Goal: Task Accomplishment & Management: Complete application form

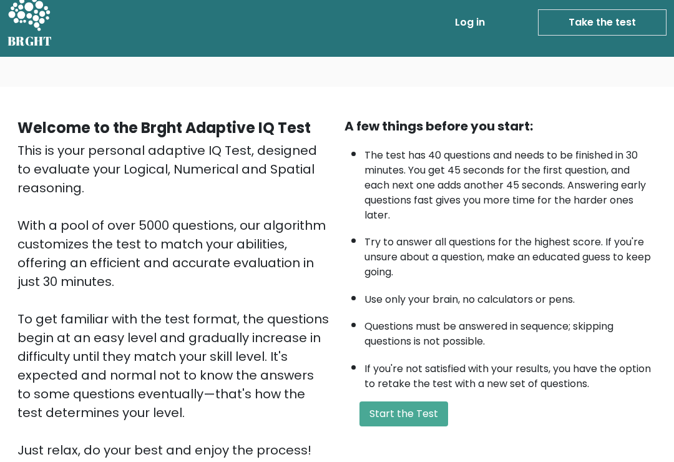
scroll to position [6, 0]
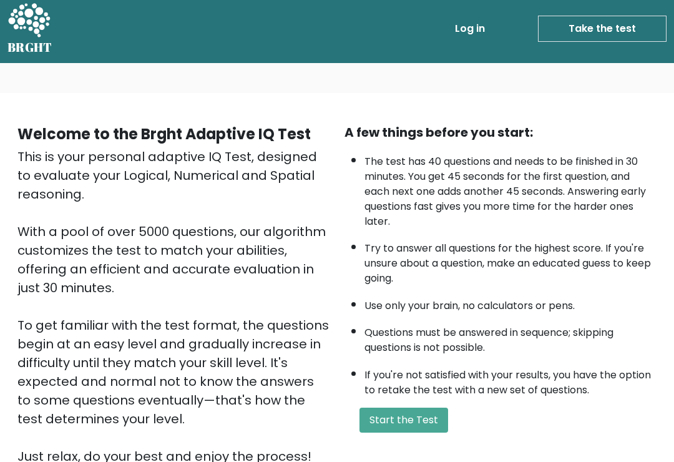
click at [425, 432] on button "Start the Test" at bounding box center [403, 419] width 89 height 25
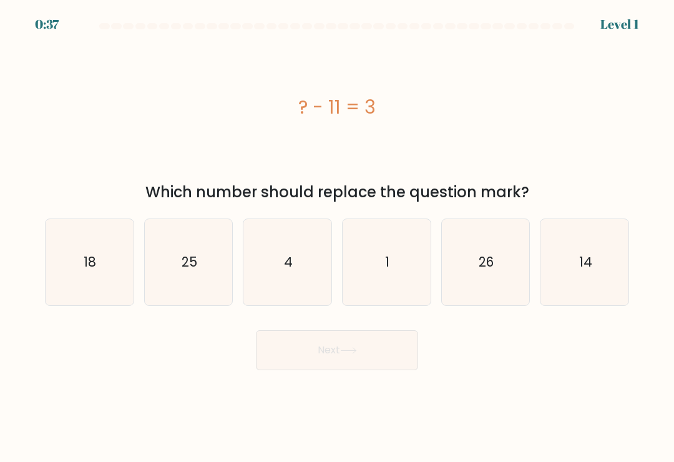
click at [105, 271] on icon "18" at bounding box center [89, 262] width 86 height 86
click at [337, 237] on input "a. 18" at bounding box center [337, 234] width 1 height 6
radio input "true"
click at [390, 346] on button "Next" at bounding box center [337, 350] width 162 height 40
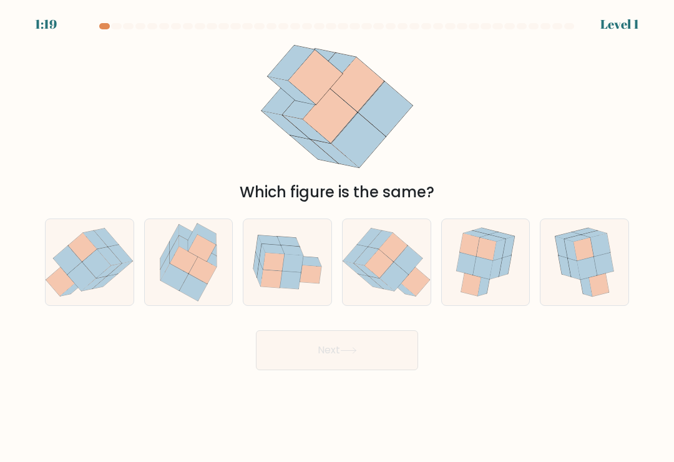
click at [205, 252] on icon at bounding box center [201, 248] width 27 height 27
click at [337, 237] on input "b." at bounding box center [337, 234] width 1 height 6
radio input "true"
click at [400, 355] on button "Next" at bounding box center [337, 350] width 162 height 40
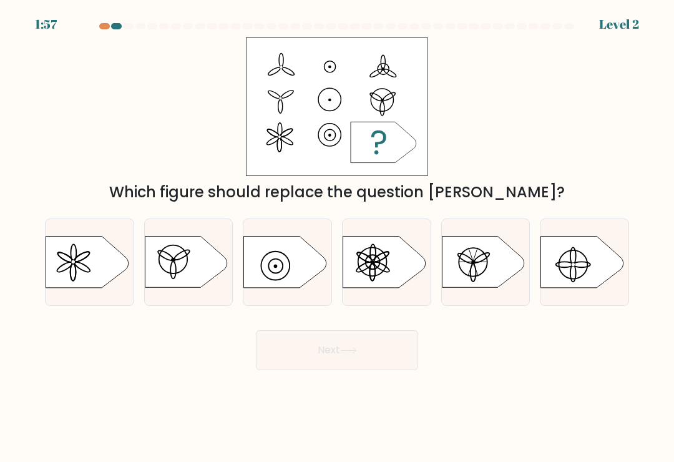
click at [397, 278] on icon at bounding box center [383, 261] width 82 height 51
click at [337, 237] on input "d." at bounding box center [337, 234] width 1 height 6
radio input "true"
click at [399, 351] on button "Next" at bounding box center [337, 350] width 162 height 40
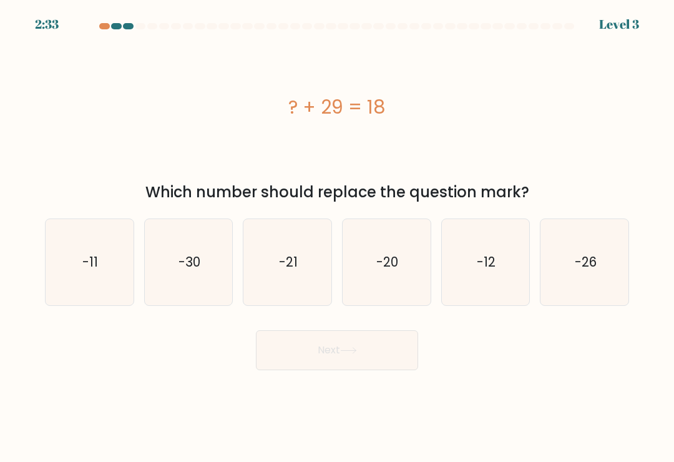
click at [306, 291] on icon "-21" at bounding box center [288, 262] width 86 height 86
click at [337, 237] on input "c. -21" at bounding box center [337, 234] width 1 height 6
radio input "true"
click at [402, 352] on button "Next" at bounding box center [337, 350] width 162 height 40
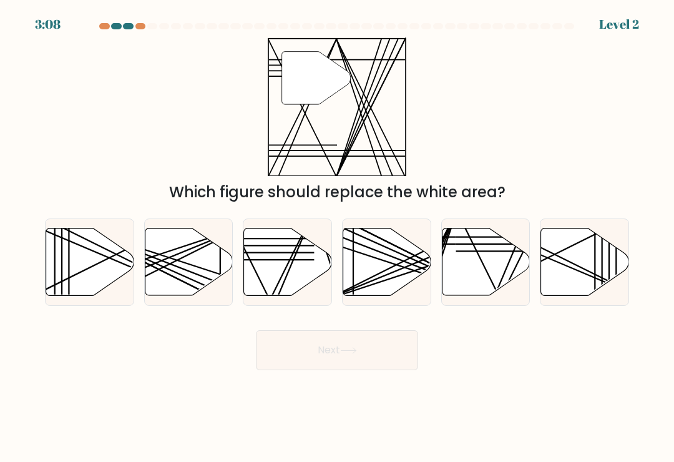
click at [307, 281] on icon at bounding box center [288, 261] width 88 height 67
click at [337, 237] on input "c." at bounding box center [337, 234] width 1 height 6
radio input "true"
click at [372, 343] on button "Next" at bounding box center [337, 350] width 162 height 40
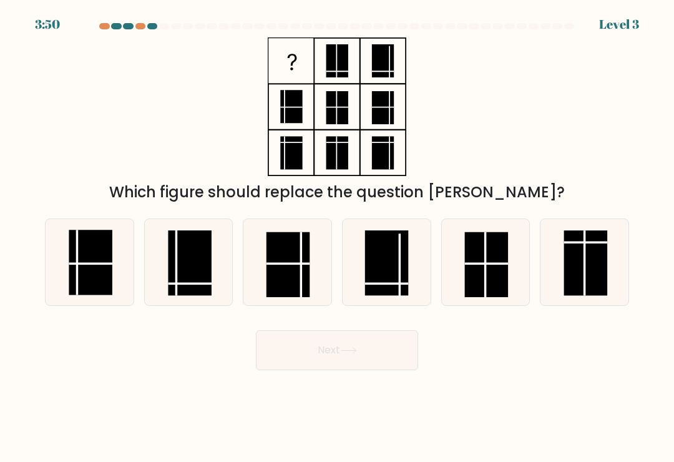
click at [186, 276] on rect at bounding box center [189, 262] width 43 height 65
click at [337, 237] on input "b." at bounding box center [337, 234] width 1 height 6
radio input "true"
click at [389, 352] on button "Next" at bounding box center [337, 350] width 162 height 40
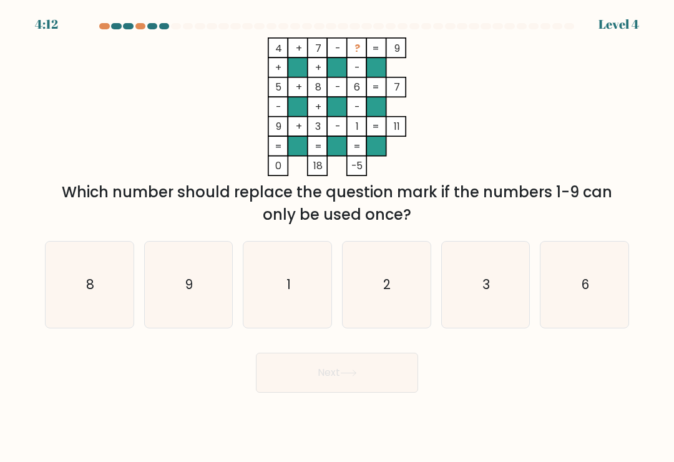
click at [407, 294] on icon "2" at bounding box center [386, 284] width 86 height 86
click at [337, 237] on input "d. 2" at bounding box center [337, 234] width 1 height 6
radio input "true"
click at [387, 378] on button "Next" at bounding box center [337, 372] width 162 height 40
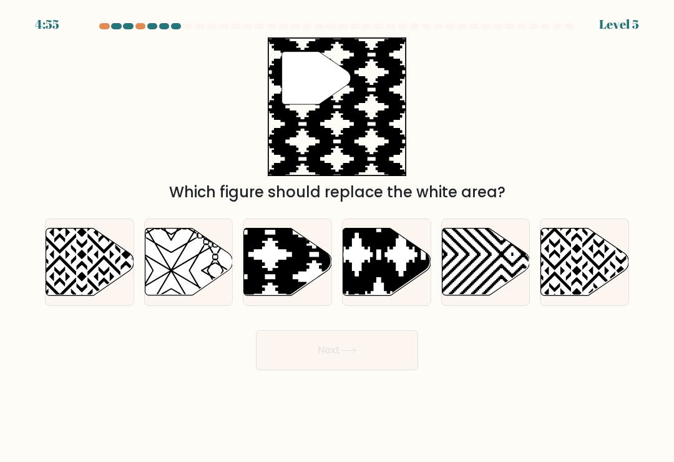
click at [305, 273] on icon at bounding box center [314, 298] width 177 height 177
click at [337, 237] on input "c." at bounding box center [337, 234] width 1 height 6
radio input "true"
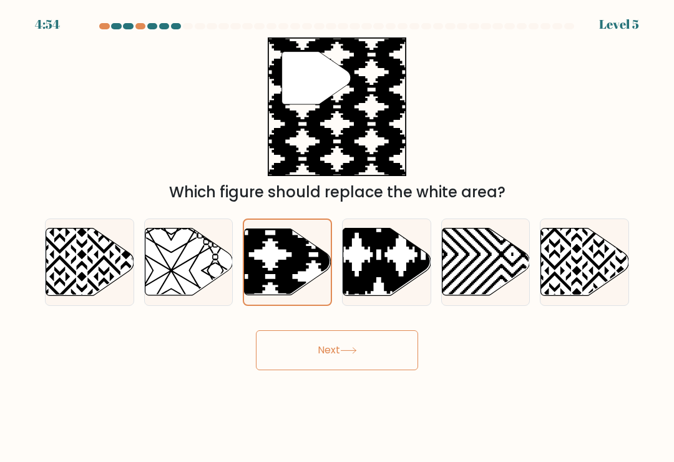
click at [377, 352] on button "Next" at bounding box center [337, 350] width 162 height 40
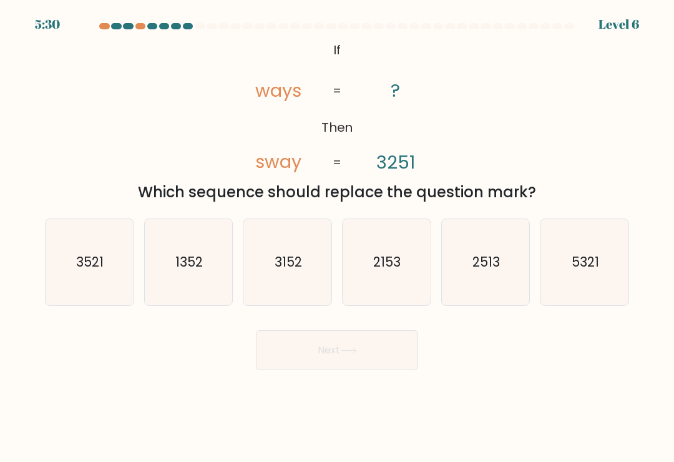
click at [314, 295] on icon "3152" at bounding box center [288, 262] width 86 height 86
click at [337, 237] on input "c. 3152" at bounding box center [337, 234] width 1 height 6
radio input "true"
click at [339, 359] on button "Next" at bounding box center [337, 350] width 162 height 40
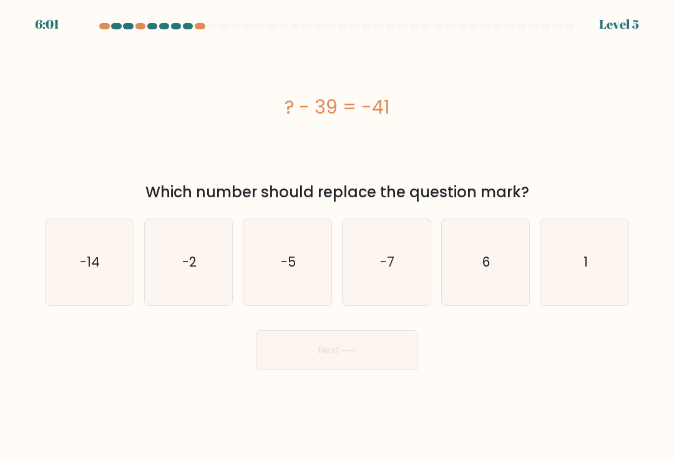
click at [119, 281] on icon "-14" at bounding box center [89, 262] width 86 height 86
click at [337, 237] on input "a. -14" at bounding box center [337, 234] width 1 height 6
radio input "true"
click at [206, 275] on icon "-2" at bounding box center [188, 262] width 86 height 86
click at [337, 237] on input "b. -2" at bounding box center [337, 234] width 1 height 6
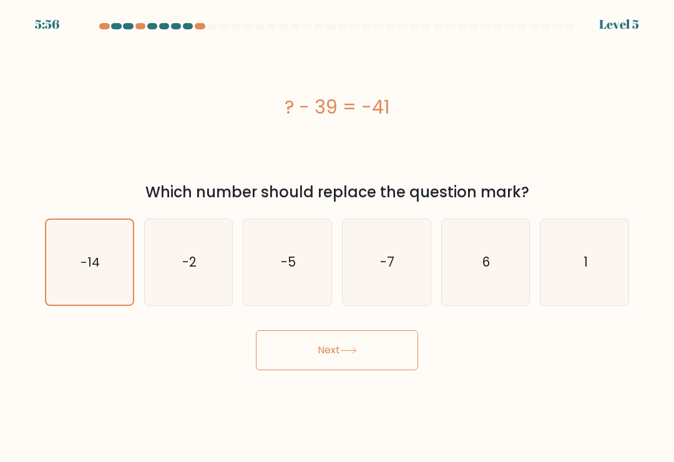
radio input "true"
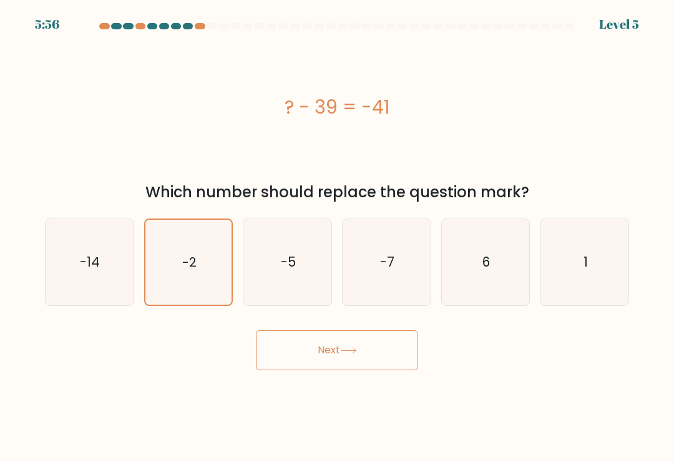
click at [363, 354] on button "Next" at bounding box center [337, 350] width 162 height 40
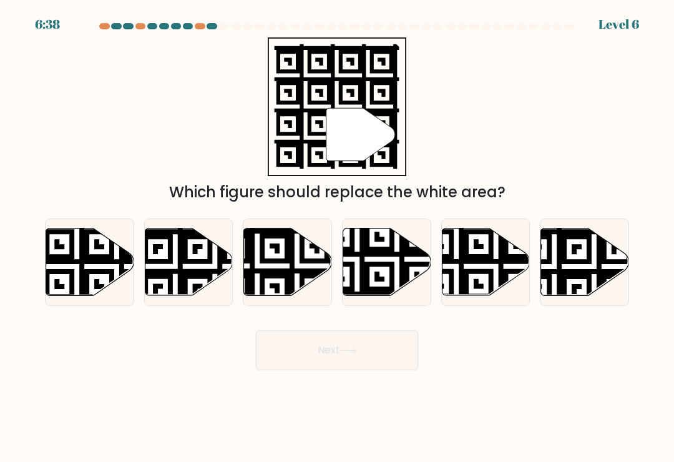
click at [304, 281] on icon at bounding box center [257, 226] width 159 height 159
click at [337, 237] on input "c." at bounding box center [337, 234] width 1 height 6
radio input "true"
click at [383, 352] on button "Next" at bounding box center [337, 350] width 162 height 40
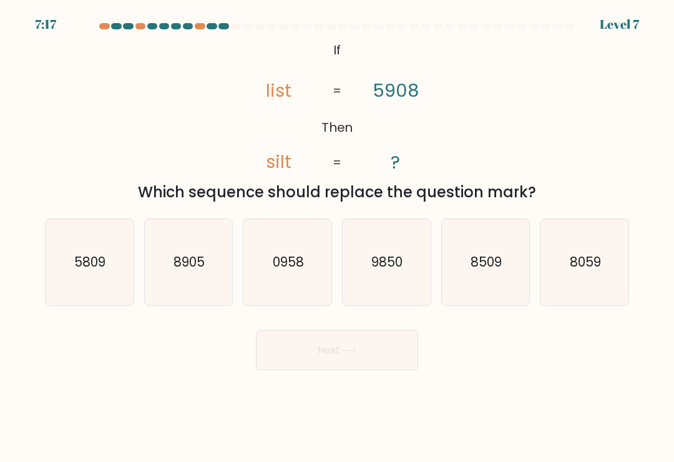
click at [98, 278] on icon "5809" at bounding box center [89, 262] width 86 height 86
click at [337, 237] on input "a. 5809" at bounding box center [337, 234] width 1 height 6
radio input "true"
click at [382, 360] on button "Next" at bounding box center [337, 350] width 162 height 40
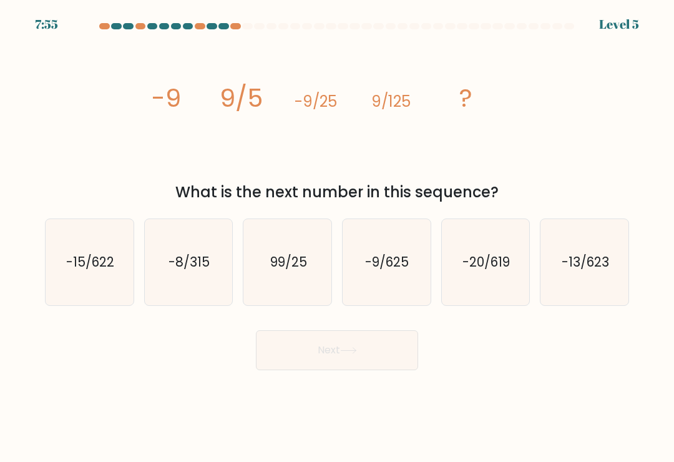
click at [208, 296] on icon "-8/315" at bounding box center [188, 262] width 86 height 86
click at [337, 237] on input "b. -8/315" at bounding box center [337, 234] width 1 height 6
radio input "true"
click at [359, 351] on button "Next" at bounding box center [337, 350] width 162 height 40
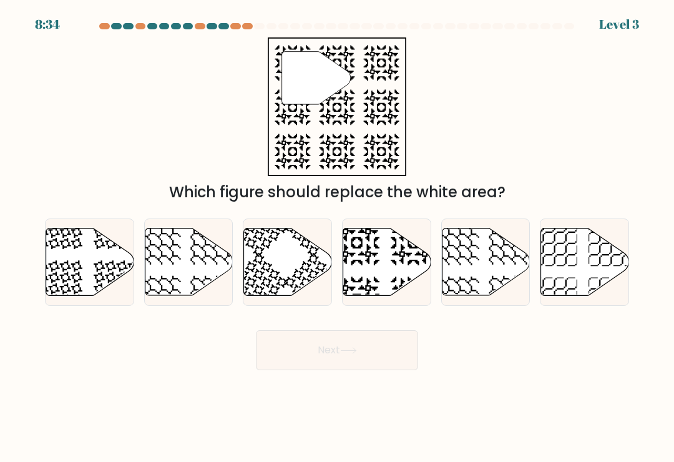
click at [400, 301] on icon at bounding box center [413, 299] width 46 height 46
click at [337, 237] on input "d." at bounding box center [337, 234] width 1 height 6
radio input "true"
click at [380, 347] on button "Next" at bounding box center [337, 350] width 162 height 40
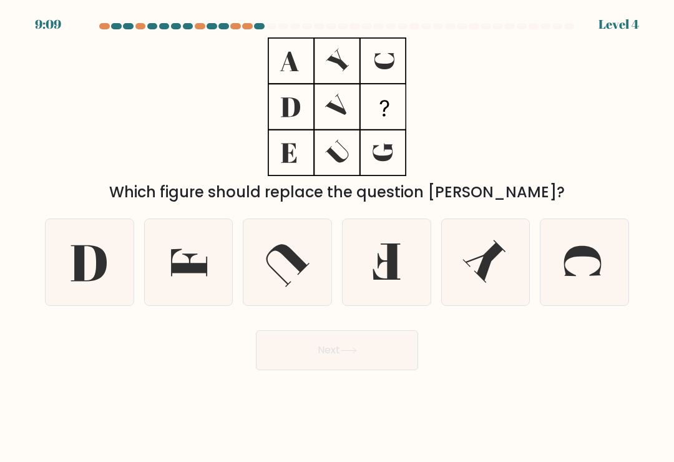
click at [205, 264] on icon at bounding box center [188, 262] width 86 height 86
click at [337, 237] on input "b." at bounding box center [337, 234] width 1 height 6
radio input "true"
click at [369, 351] on button "Next" at bounding box center [337, 350] width 162 height 40
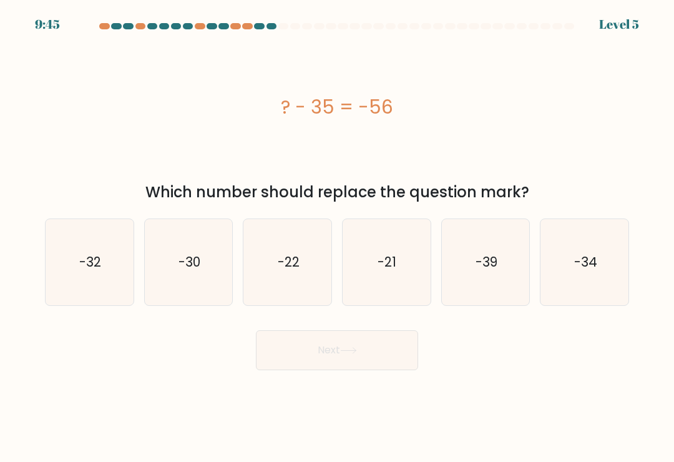
click at [412, 263] on icon "-21" at bounding box center [386, 262] width 86 height 86
click at [337, 237] on input "d. -21" at bounding box center [337, 234] width 1 height 6
radio input "true"
click at [379, 350] on button "Next" at bounding box center [337, 350] width 162 height 40
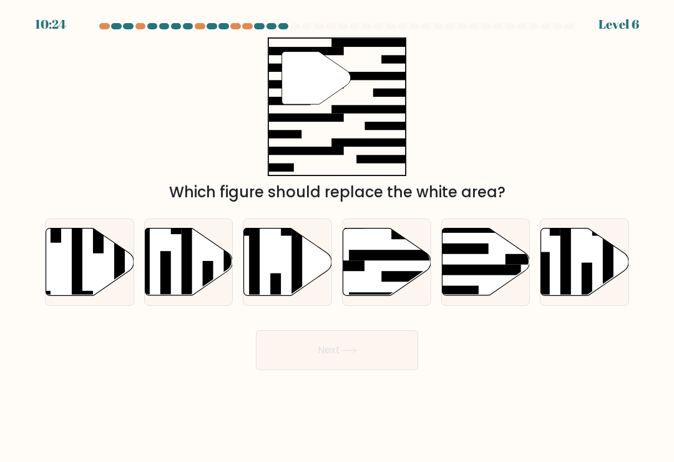
click at [488, 292] on icon at bounding box center [486, 261] width 88 height 67
click at [337, 237] on input "e." at bounding box center [337, 234] width 1 height 6
radio input "true"
click at [371, 339] on button "Next" at bounding box center [337, 350] width 162 height 40
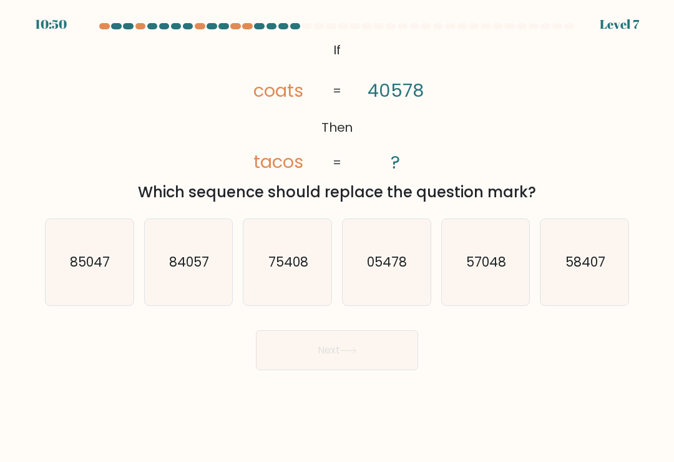
click at [293, 271] on text "75408" at bounding box center [288, 262] width 40 height 18
click at [337, 237] on input "c. 75408" at bounding box center [337, 234] width 1 height 6
radio input "true"
click at [382, 357] on button "Next" at bounding box center [337, 350] width 162 height 40
